Goal: Find specific page/section: Find specific page/section

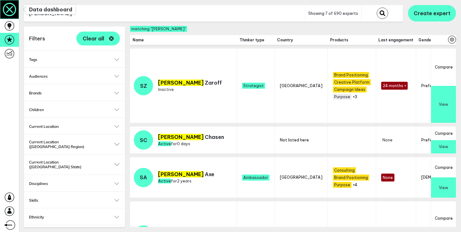
click at [6, 9] on icon at bounding box center [9, 9] width 18 height 18
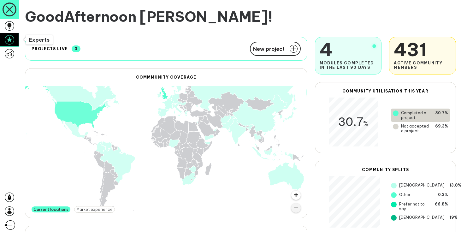
click at [12, 41] on icon at bounding box center [9, 39] width 9 height 9
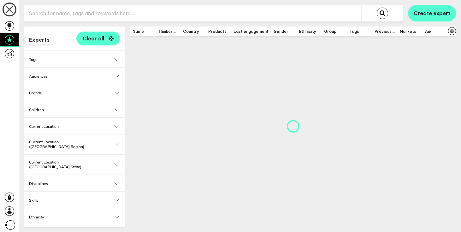
checkbox input "true"
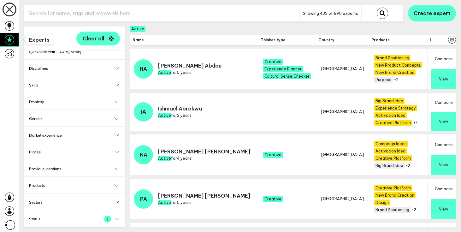
scroll to position [151, 0]
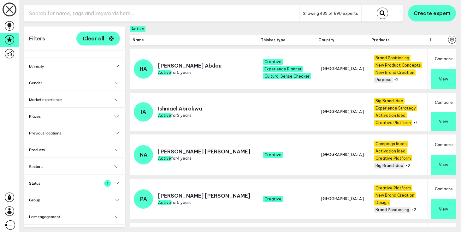
click at [115, 181] on button "Status 1" at bounding box center [74, 183] width 91 height 5
click at [117, 164] on button "Sectors" at bounding box center [74, 166] width 91 height 5
click at [119, 147] on button "Products" at bounding box center [74, 149] width 91 height 5
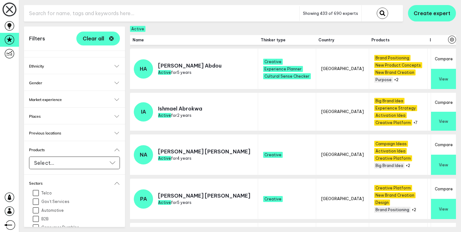
click at [118, 124] on div "Previous locations Select... Select..." at bounding box center [74, 132] width 101 height 16
click at [118, 131] on button "Previous locations" at bounding box center [74, 133] width 91 height 5
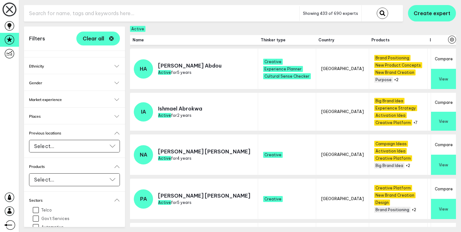
click at [114, 114] on button "Places" at bounding box center [74, 116] width 91 height 5
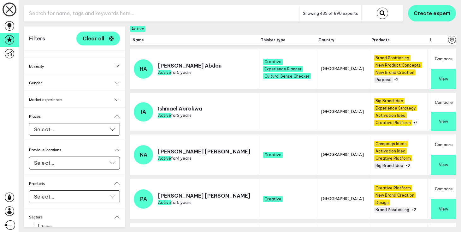
click at [116, 97] on button "Market experience" at bounding box center [74, 99] width 91 height 5
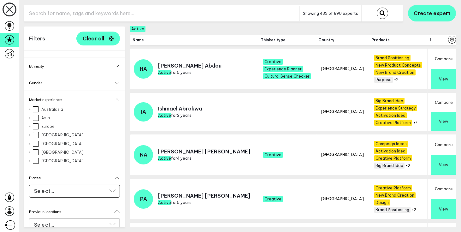
click at [119, 81] on h2 "Gender" at bounding box center [74, 83] width 91 height 5
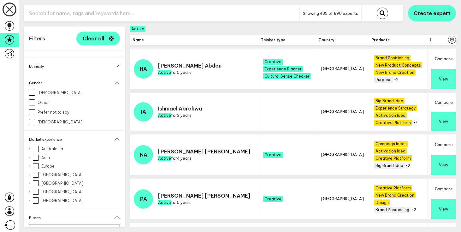
click at [118, 64] on h2 "Ethnicity" at bounding box center [74, 66] width 91 height 5
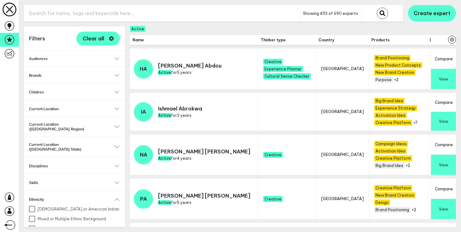
scroll to position [0, 0]
